Goal: Communication & Community: Ask a question

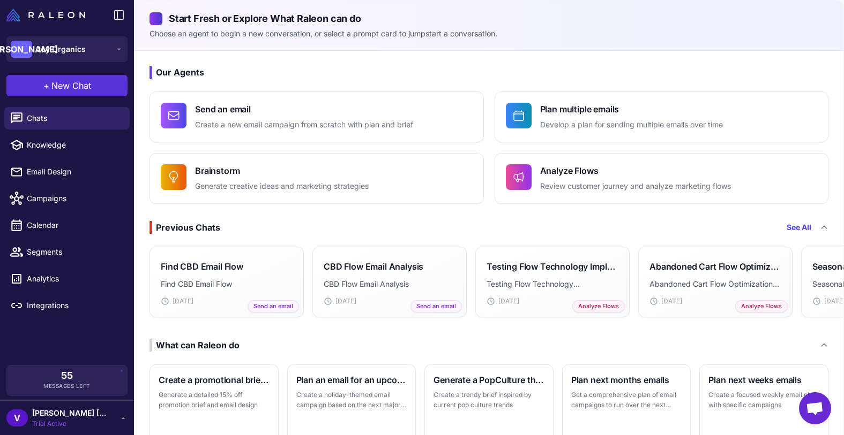
click at [62, 85] on span "New Chat" at bounding box center [71, 85] width 40 height 13
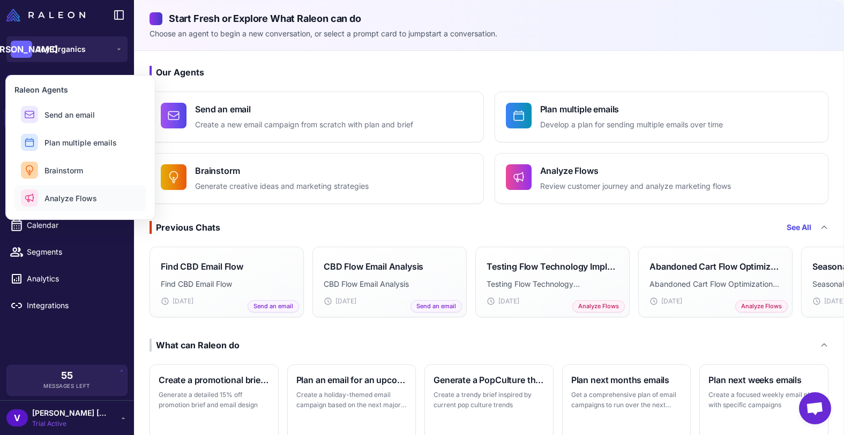
click at [55, 193] on span "Analyze Flows" at bounding box center [70, 198] width 52 height 11
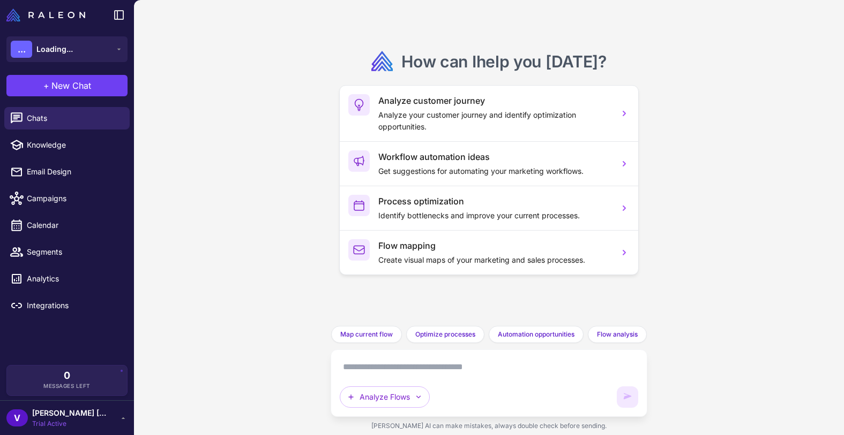
click at [390, 365] on textarea at bounding box center [489, 367] width 298 height 17
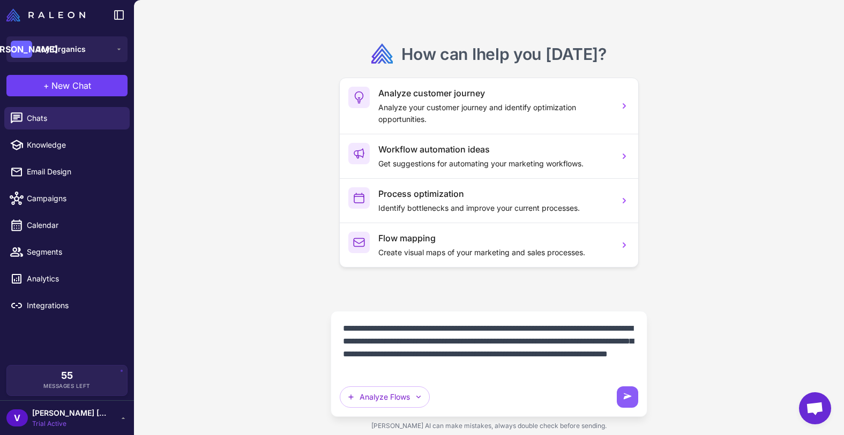
type textarea "**********"
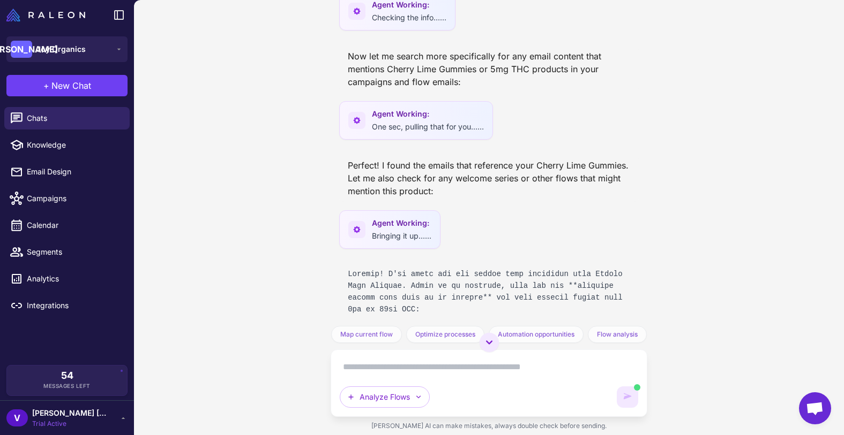
scroll to position [1198, 0]
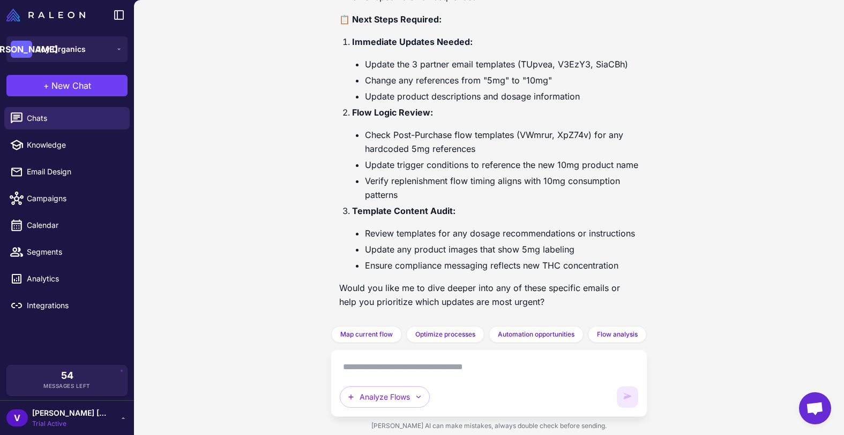
scroll to position [1198, 0]
